Goal: Transaction & Acquisition: Purchase product/service

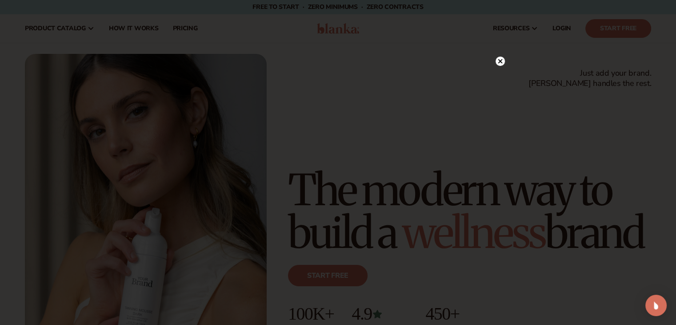
click at [500, 61] on icon at bounding box center [500, 61] width 4 height 4
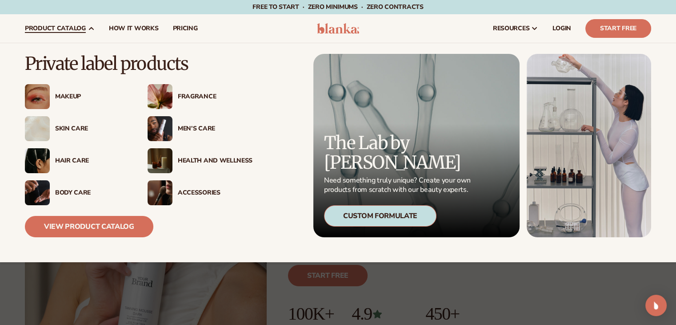
click at [88, 26] on icon at bounding box center [91, 28] width 7 height 7
click at [116, 226] on link "View Product Catalog" at bounding box center [89, 226] width 128 height 21
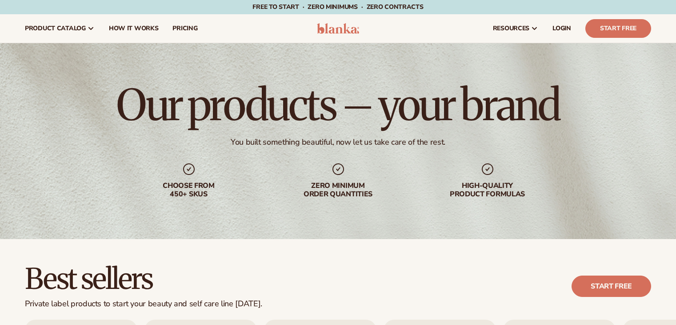
scroll to position [222, 0]
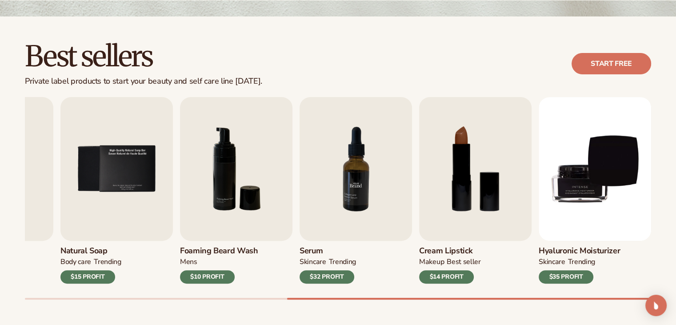
click at [327, 183] on img "7 / 9" at bounding box center [356, 169] width 112 height 144
click at [354, 187] on img "7 / 9" at bounding box center [356, 169] width 112 height 144
click at [332, 273] on div "$32 PROFIT" at bounding box center [327, 276] width 55 height 13
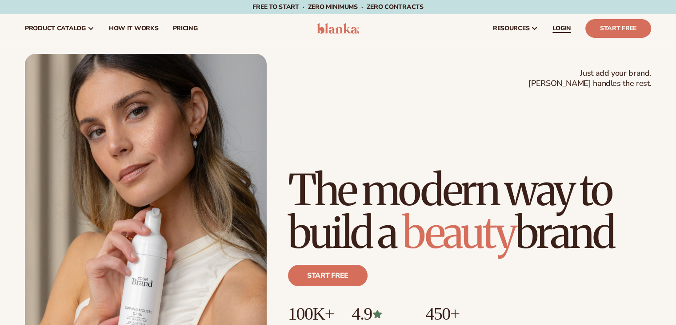
click at [559, 34] on link "LOGIN" at bounding box center [562, 28] width 33 height 28
